Goal: Information Seeking & Learning: Check status

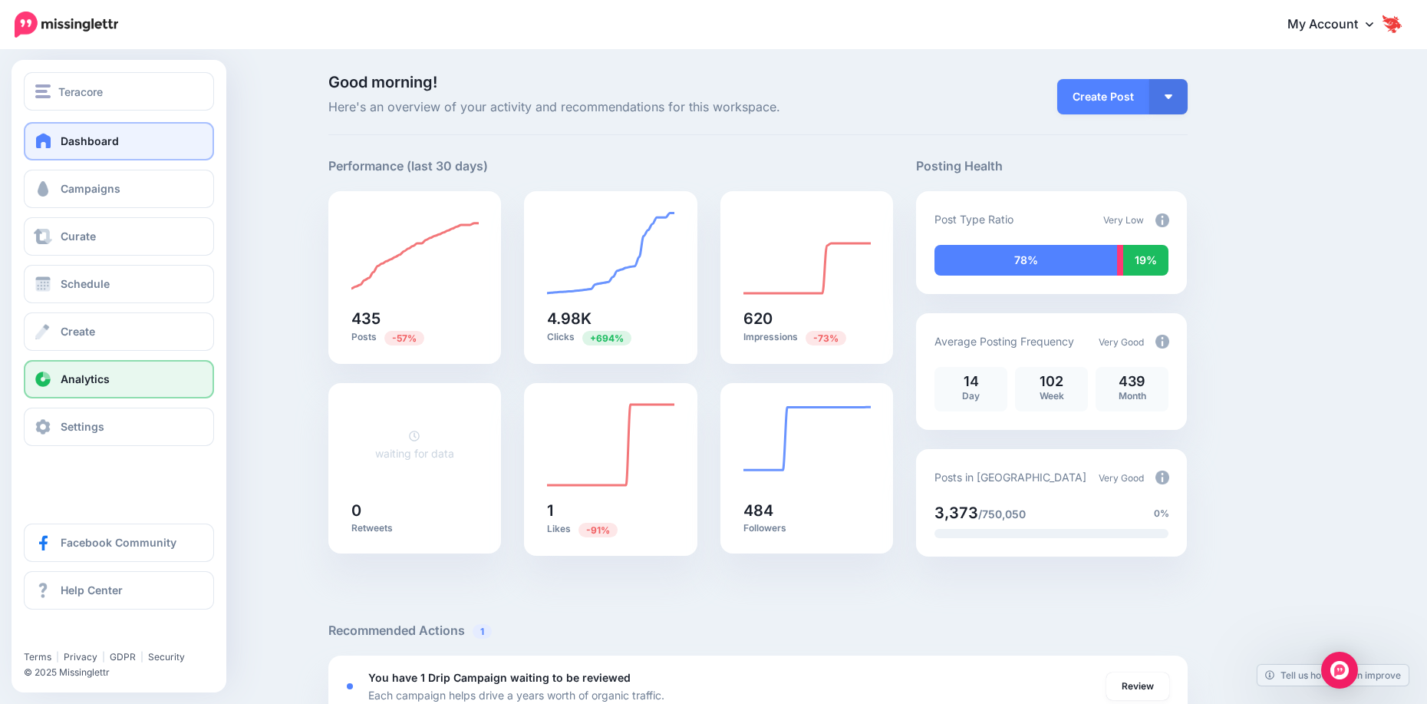
click at [101, 384] on span "Analytics" at bounding box center [85, 378] width 49 height 13
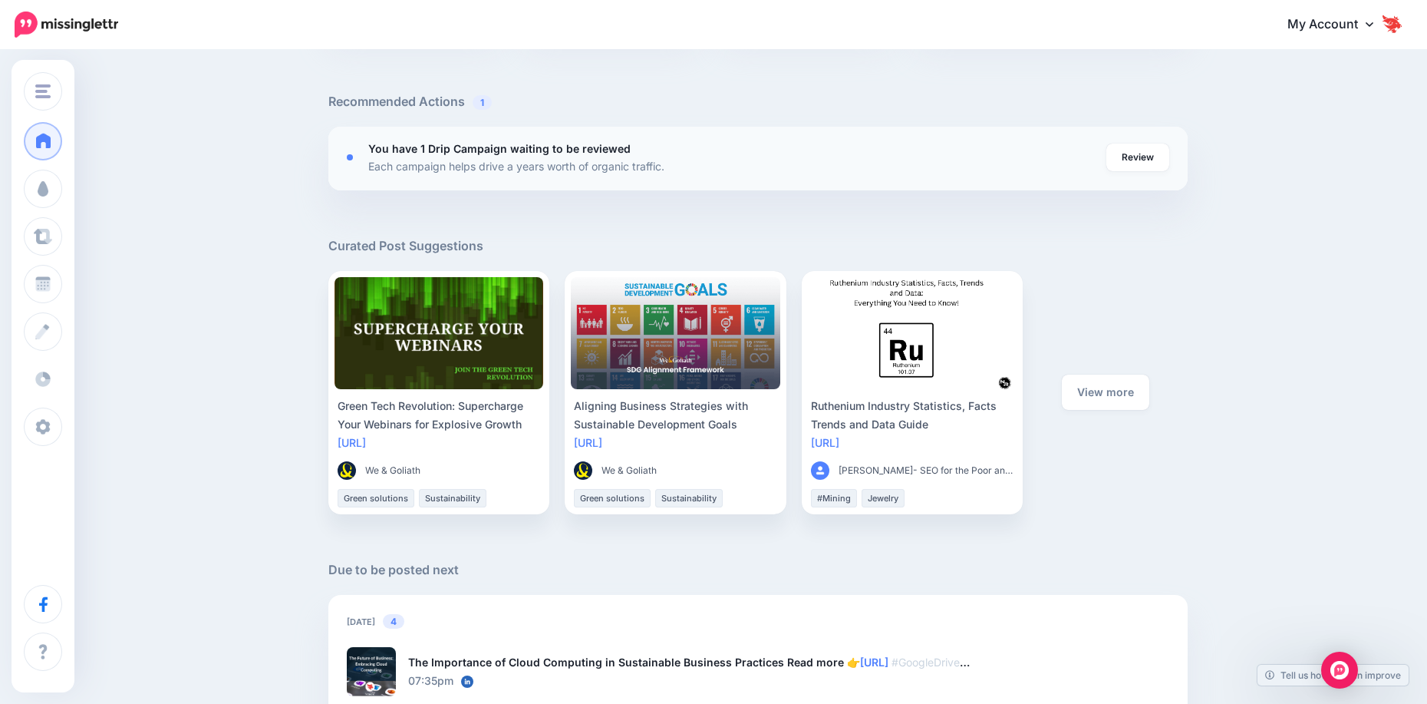
scroll to position [614, 0]
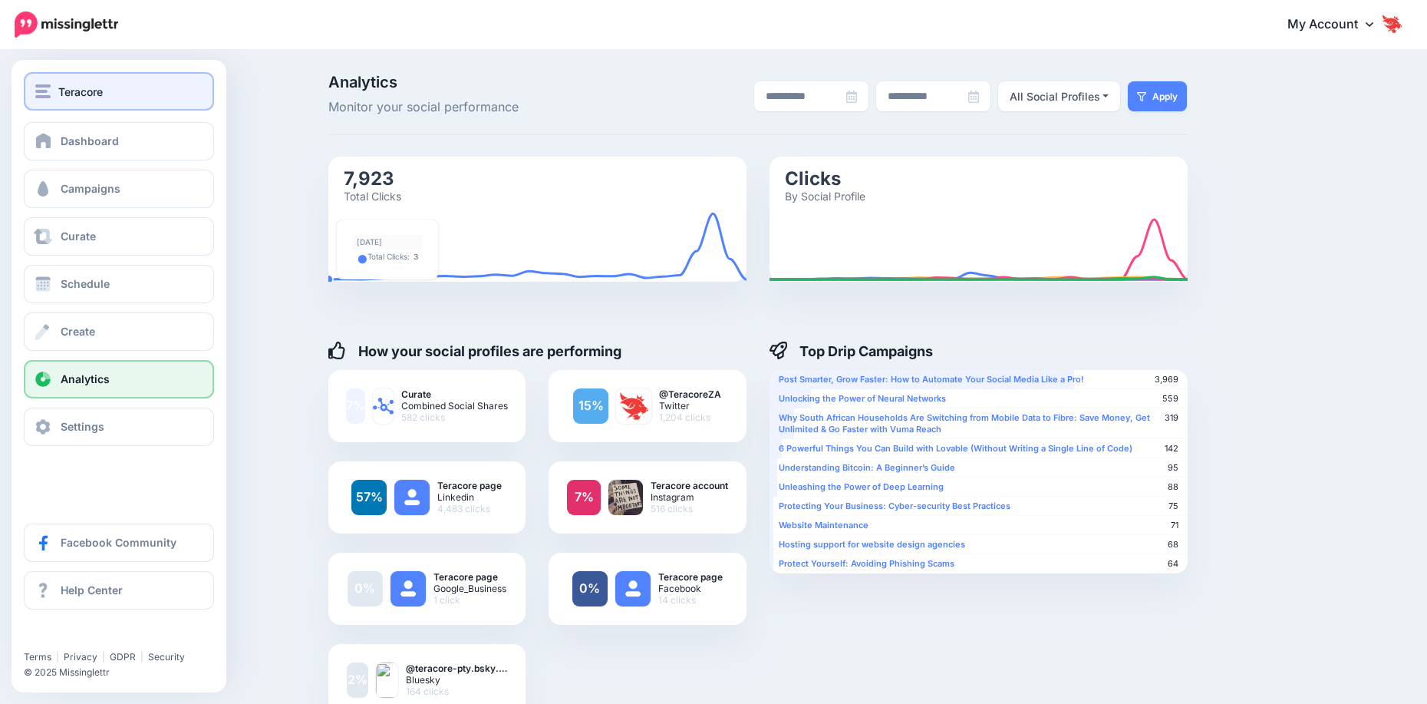
click at [45, 101] on button "Teracore" at bounding box center [119, 91] width 190 height 38
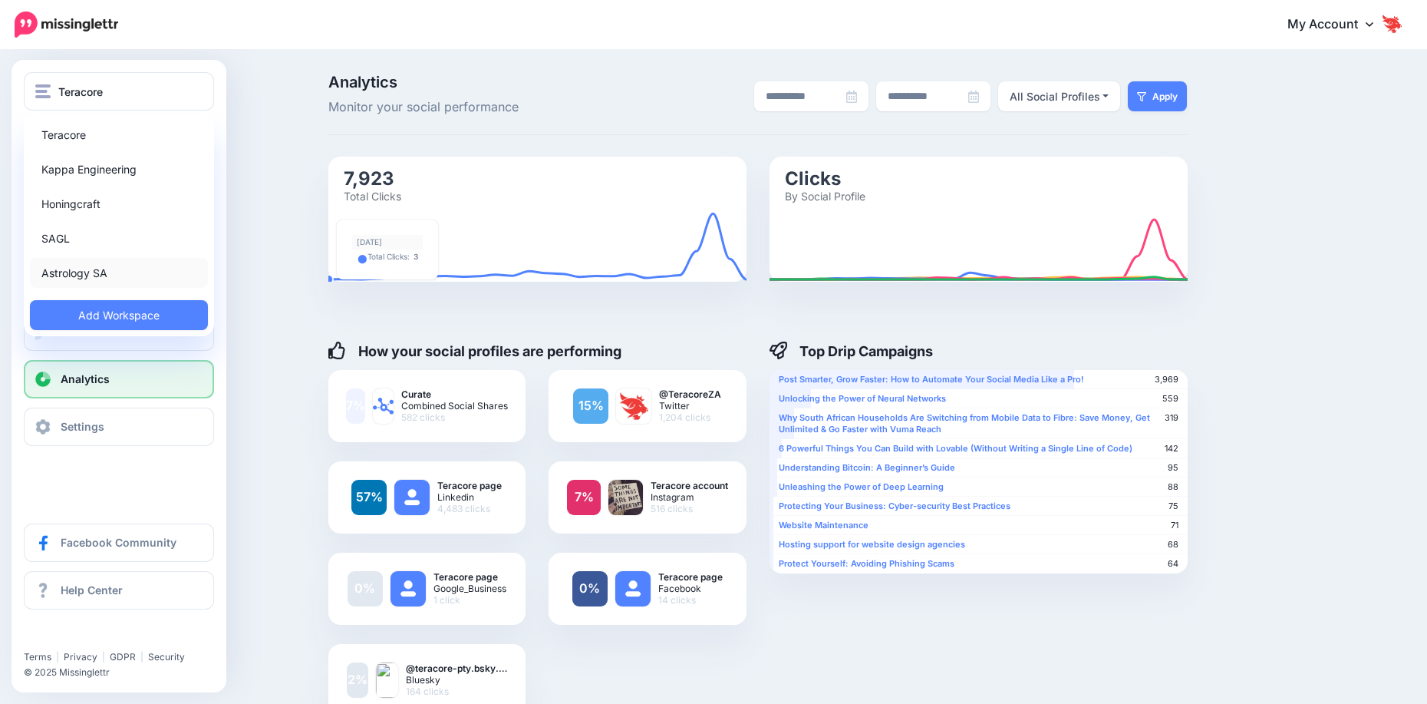
click at [75, 266] on link "Astrology SA" at bounding box center [119, 273] width 178 height 30
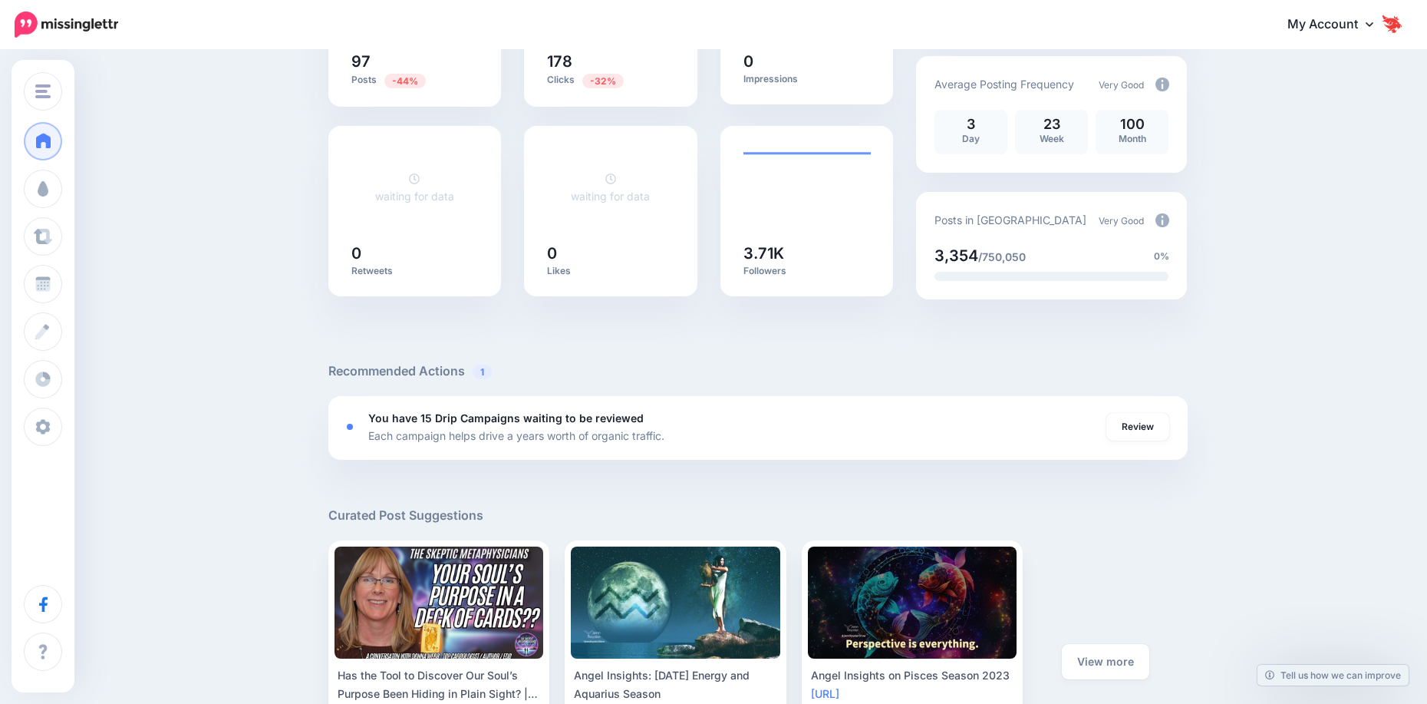
scroll to position [230, 0]
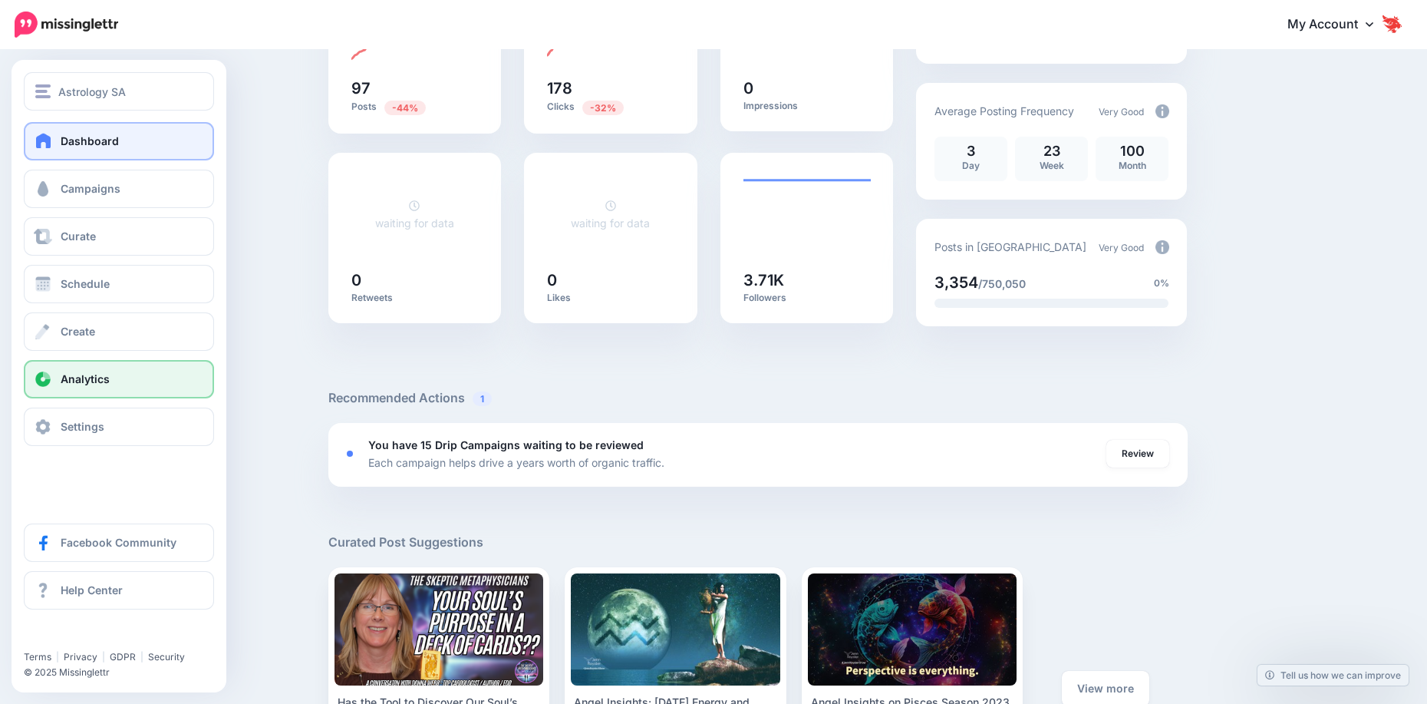
click at [71, 389] on link "Analytics" at bounding box center [119, 379] width 190 height 38
